Goal: Task Accomplishment & Management: Complete application form

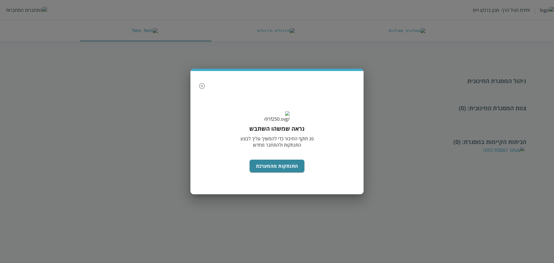
click at [201, 83] on icon "button" at bounding box center [202, 86] width 7 height 7
click at [201, 83] on icon "button" at bounding box center [202, 86] width 6 height 6
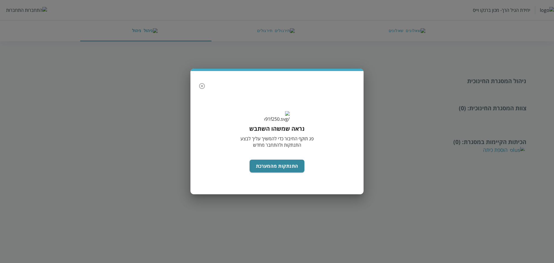
click at [201, 83] on icon "button" at bounding box center [202, 86] width 6 height 6
click at [268, 171] on button "התנתקות מהמערכת" at bounding box center [277, 166] width 55 height 13
click at [283, 171] on button "התנתקות מהמערכת" at bounding box center [277, 166] width 55 height 13
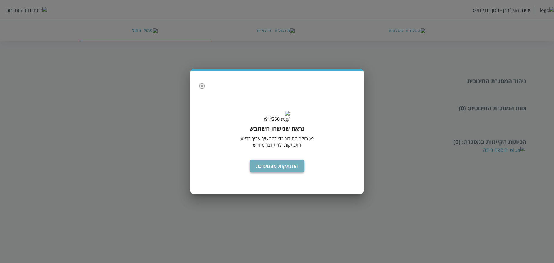
click at [283, 171] on button "התנתקות מהמערכת" at bounding box center [277, 166] width 55 height 13
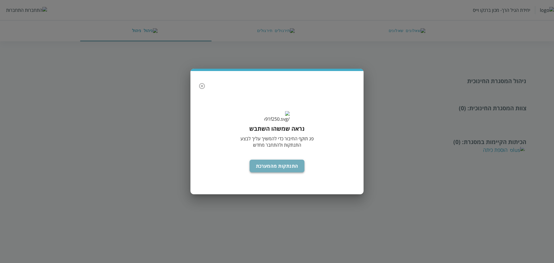
click at [283, 171] on button "התנתקות מהמערכת" at bounding box center [277, 166] width 55 height 13
click at [200, 83] on icon "button" at bounding box center [202, 86] width 6 height 6
click at [200, 83] on icon "button" at bounding box center [202, 86] width 7 height 7
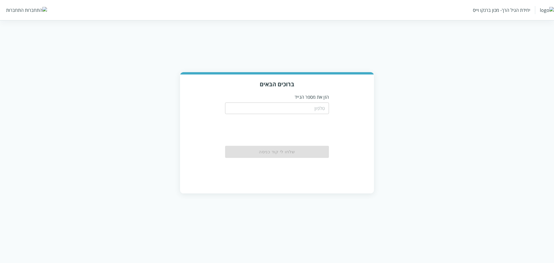
click at [20, 10] on div "התחברות" at bounding box center [15, 10] width 18 height 6
click at [21, 11] on div "התחברות" at bounding box center [15, 10] width 18 height 6
click at [25, 11] on img at bounding box center [36, 10] width 22 height 6
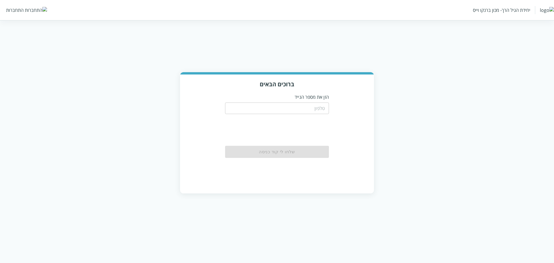
click at [306, 107] on input "tel" at bounding box center [277, 108] width 104 height 12
paste input "0566663333"
type input "0566663333"
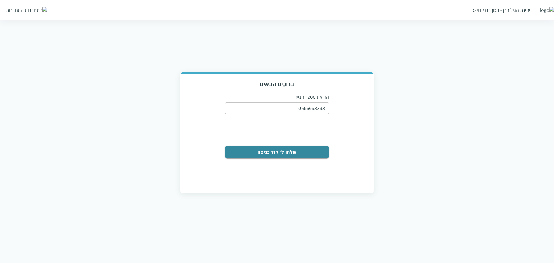
click at [309, 150] on button "שלחו לי קוד כניסה" at bounding box center [277, 152] width 104 height 13
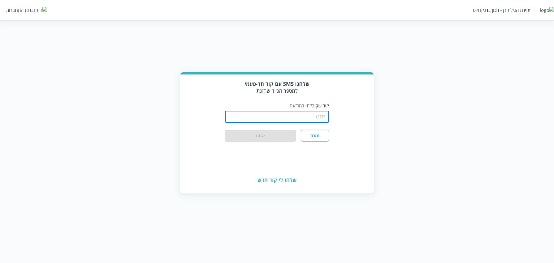
click at [309, 118] on input "string" at bounding box center [277, 117] width 104 height 12
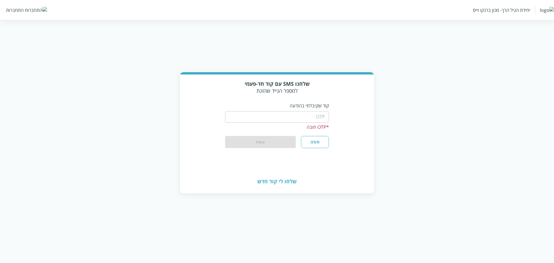
click at [291, 91] on div "שלחנו SMS עם קוד חד-פעמי למספר הנייד שהזנת" at bounding box center [277, 87] width 104 height 14
click at [298, 119] on input "string" at bounding box center [277, 117] width 104 height 12
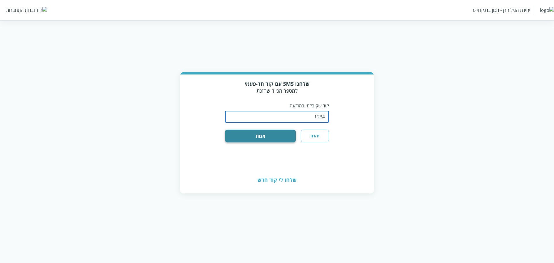
type input "1234"
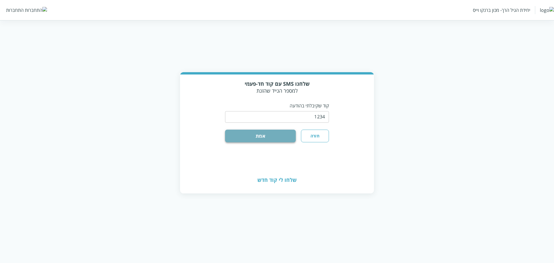
click at [285, 136] on button "אמת" at bounding box center [260, 136] width 71 height 13
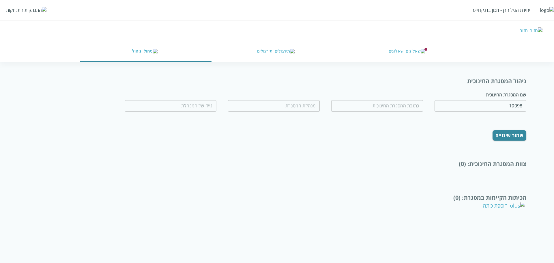
type input "פרפרים עפים"
type input "הפלמ"ח 18"
type input "חביבה ע"
type input "0566663333"
